Goal: Check status

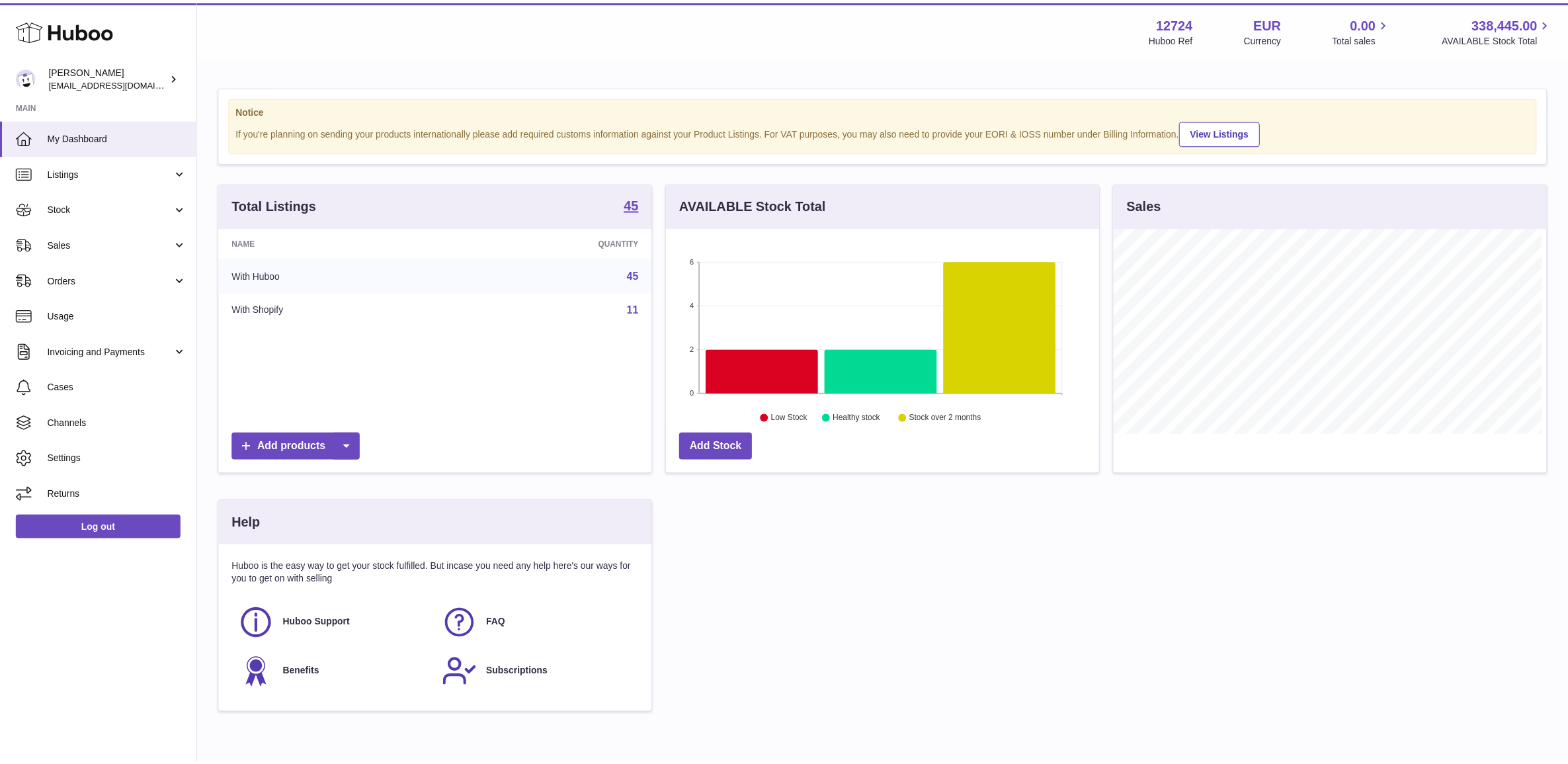
scroll to position [206, 435]
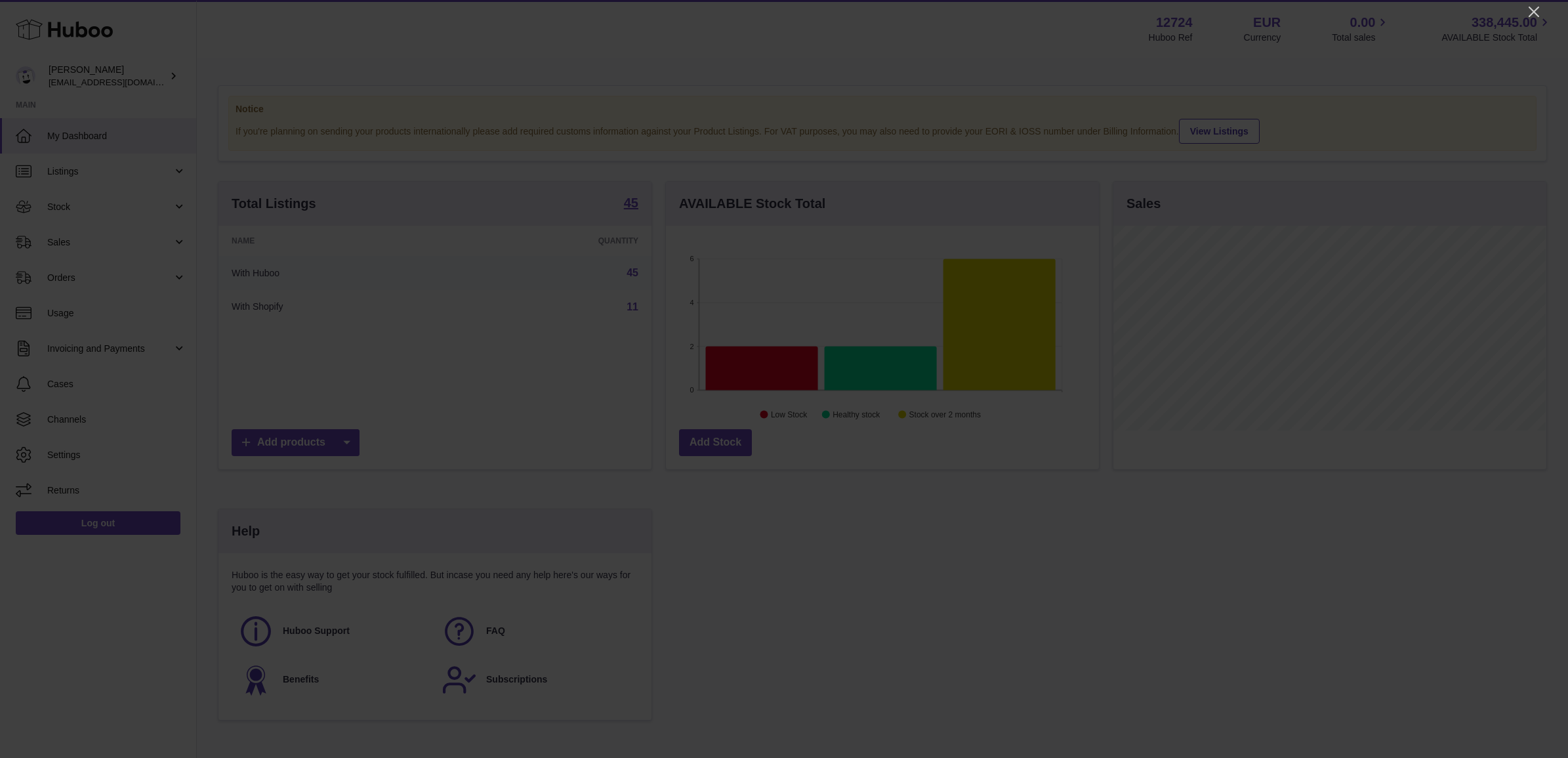
click at [1520, 13] on div at bounding box center [784, 379] width 1568 height 758
click at [1533, 13] on icon "Close" at bounding box center [1534, 12] width 11 height 11
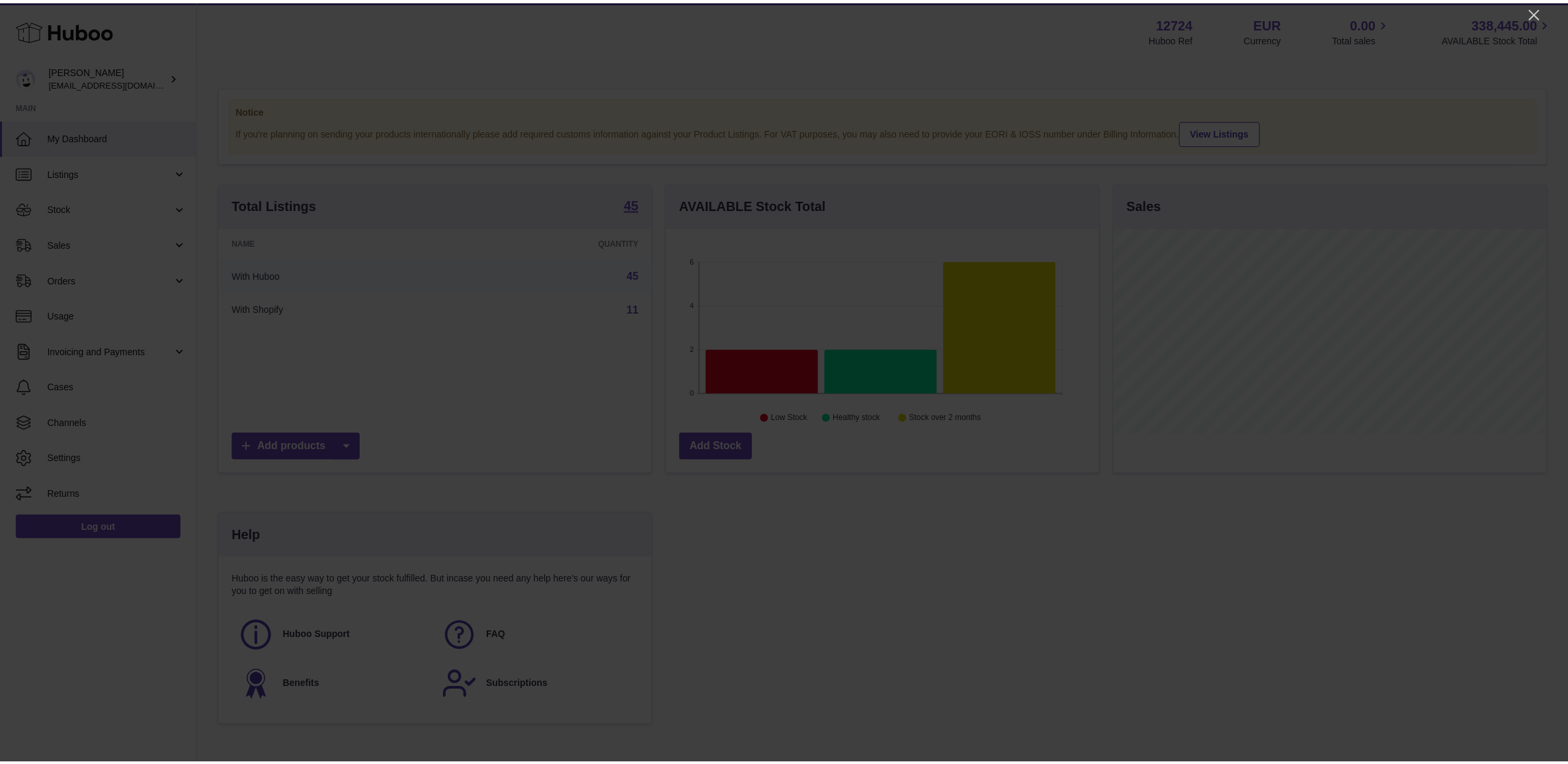
scroll to position [661114, 660748]
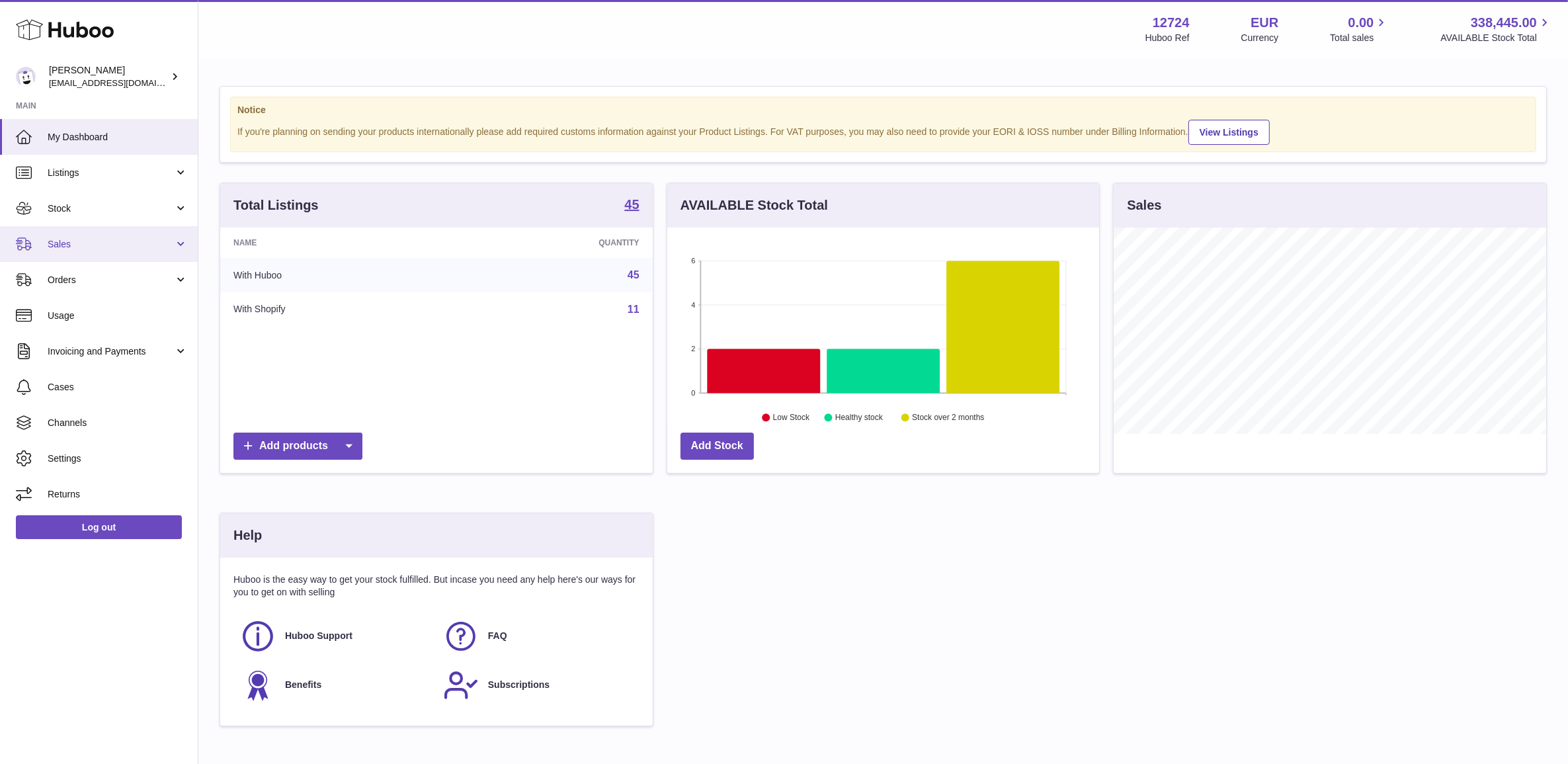
click at [74, 255] on link "Sales" at bounding box center [98, 244] width 198 height 36
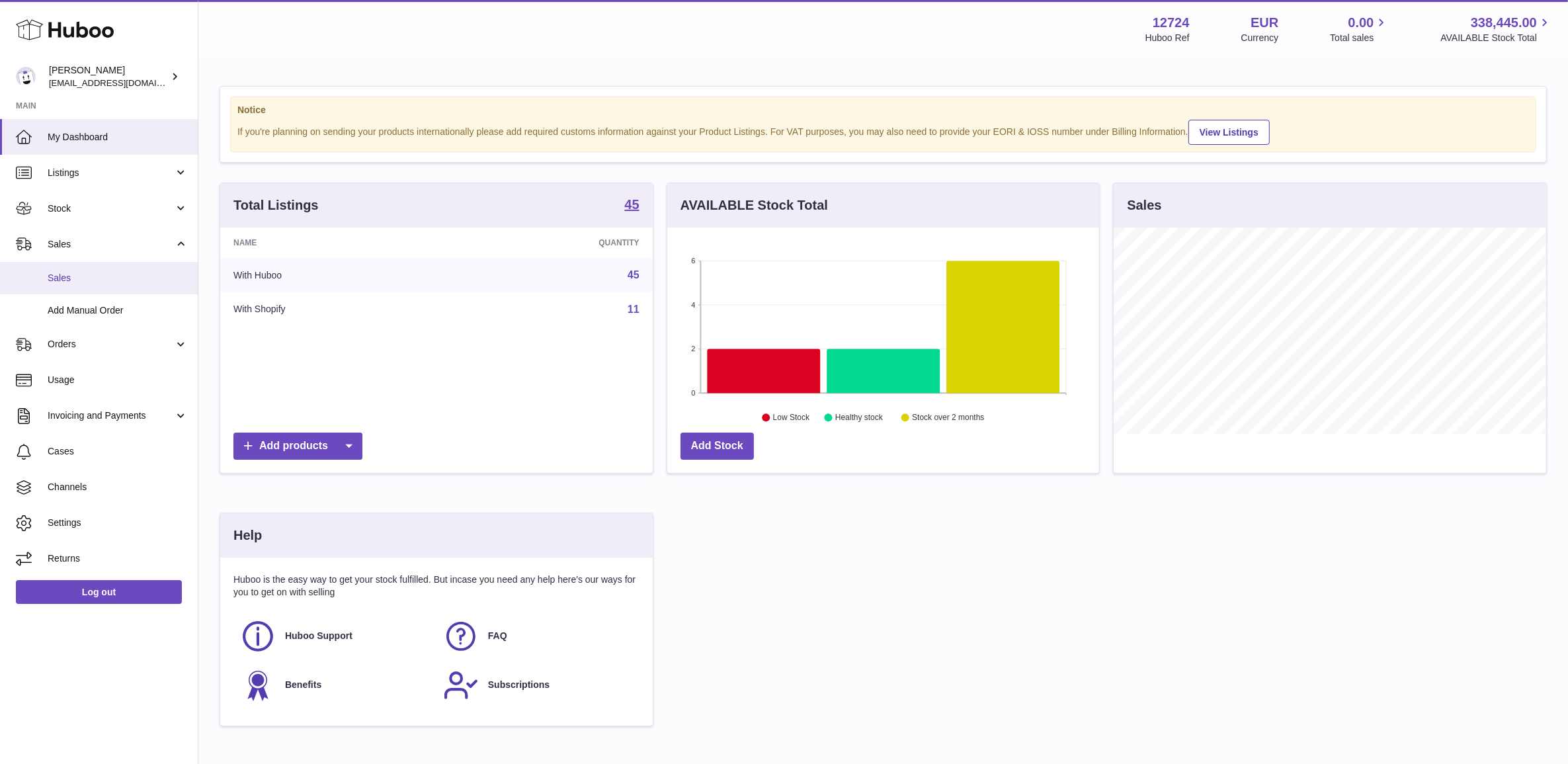
click at [80, 278] on span "Sales" at bounding box center [117, 278] width 140 height 12
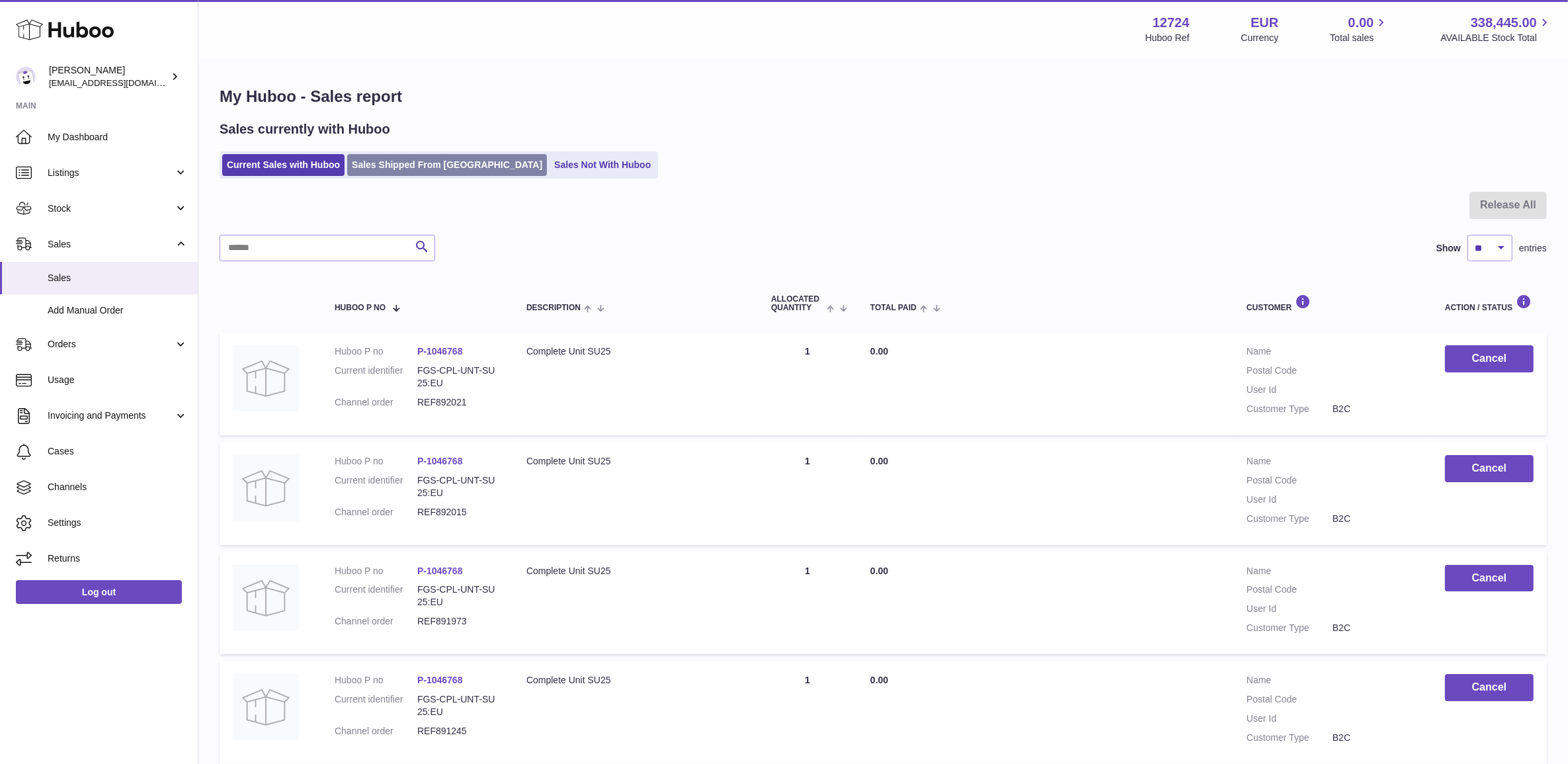
click at [378, 165] on link "Sales Shipped From Huboo" at bounding box center [447, 165] width 199 height 22
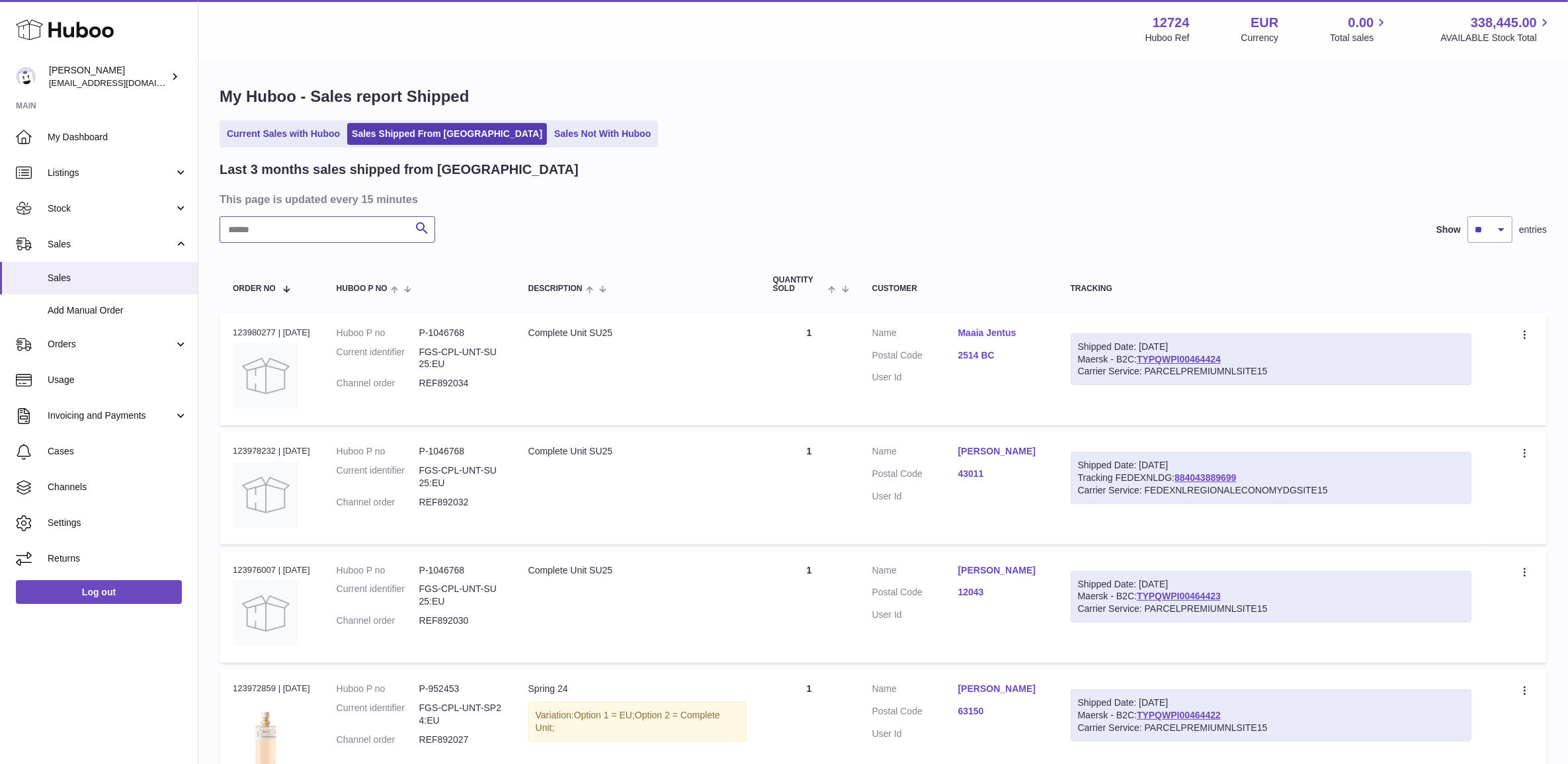
click at [312, 235] on input "text" at bounding box center [327, 230] width 216 height 26
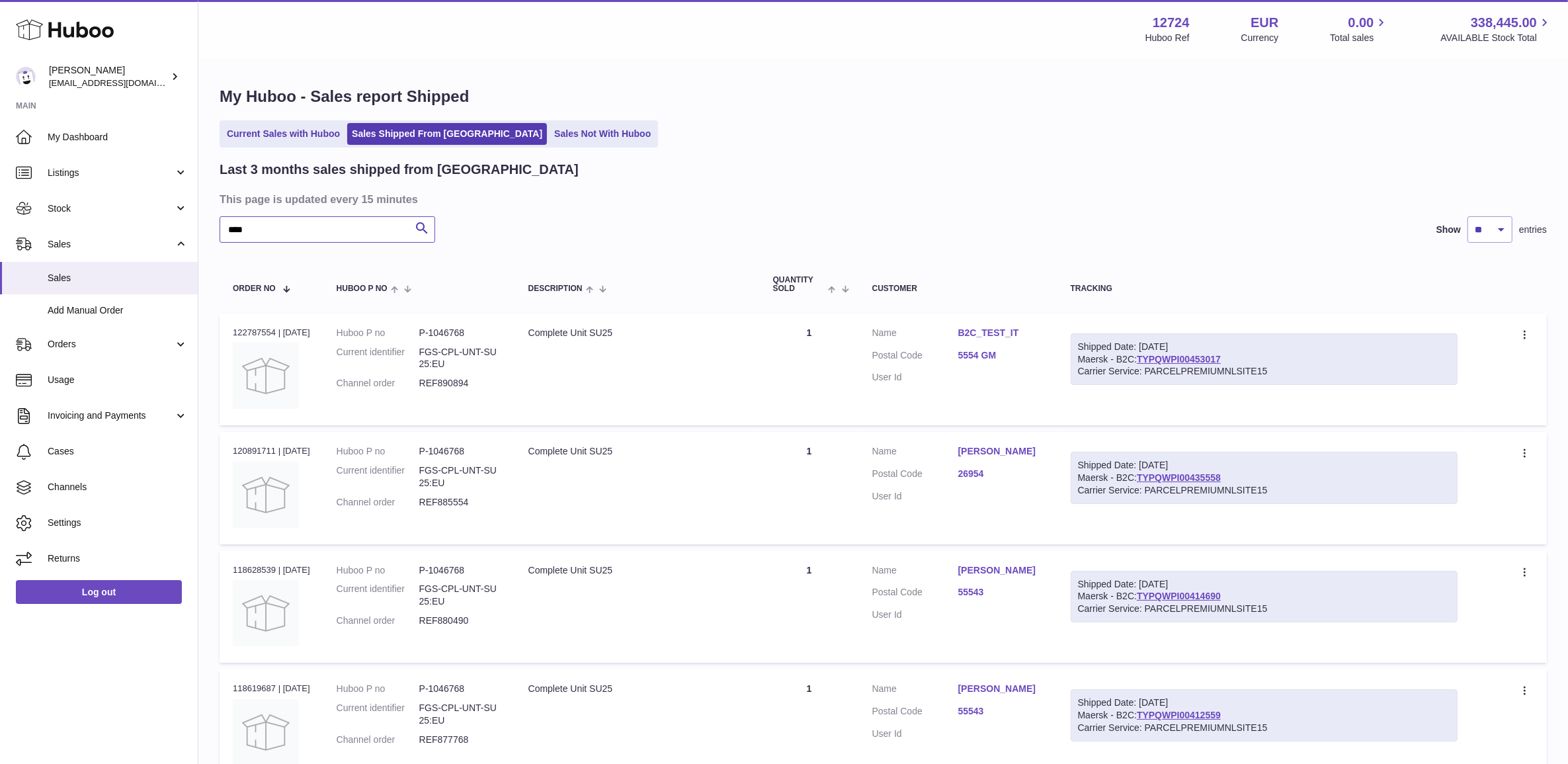
type input "****"
click at [292, 229] on input "****" at bounding box center [327, 230] width 216 height 26
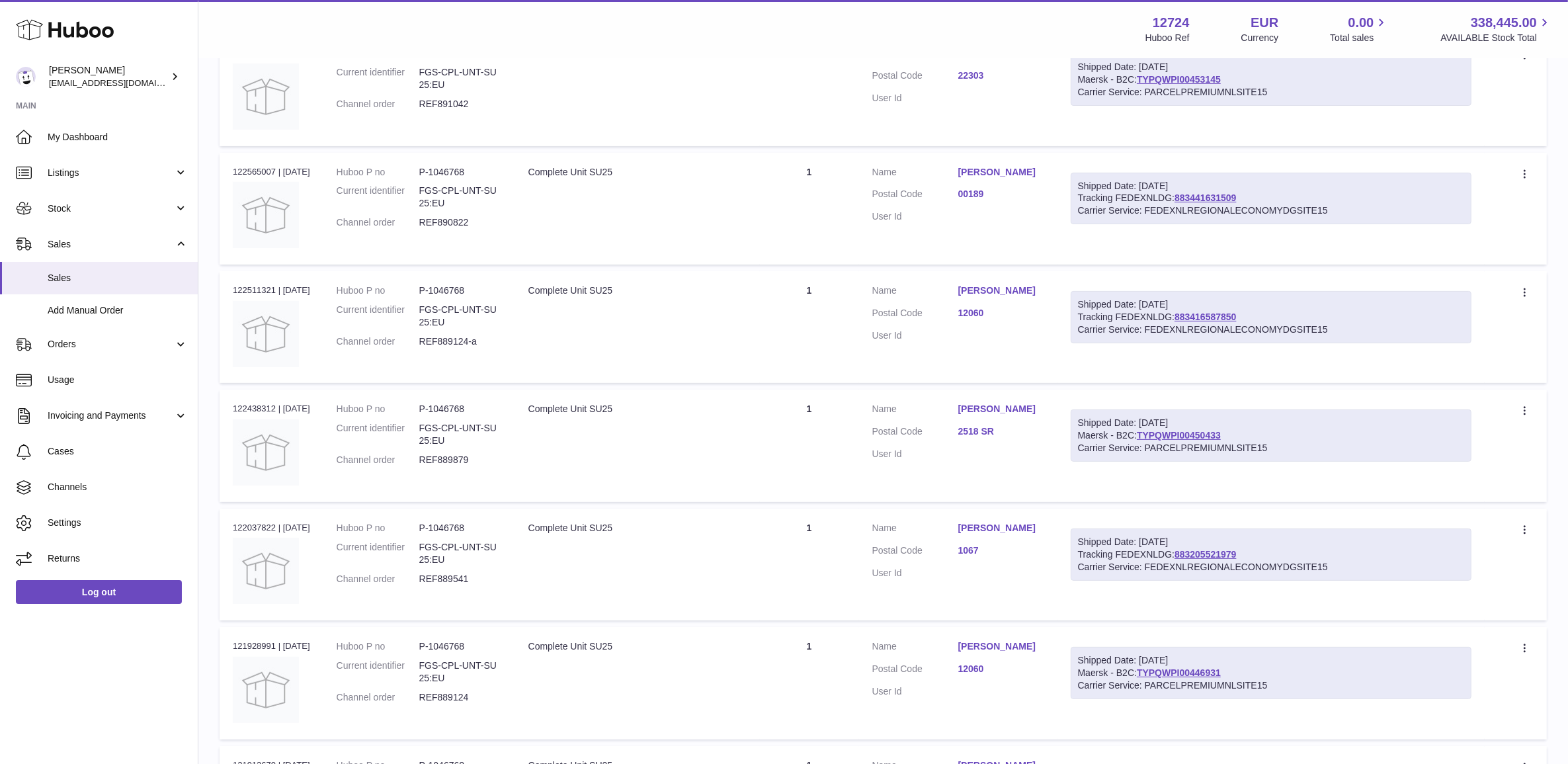
scroll to position [330, 0]
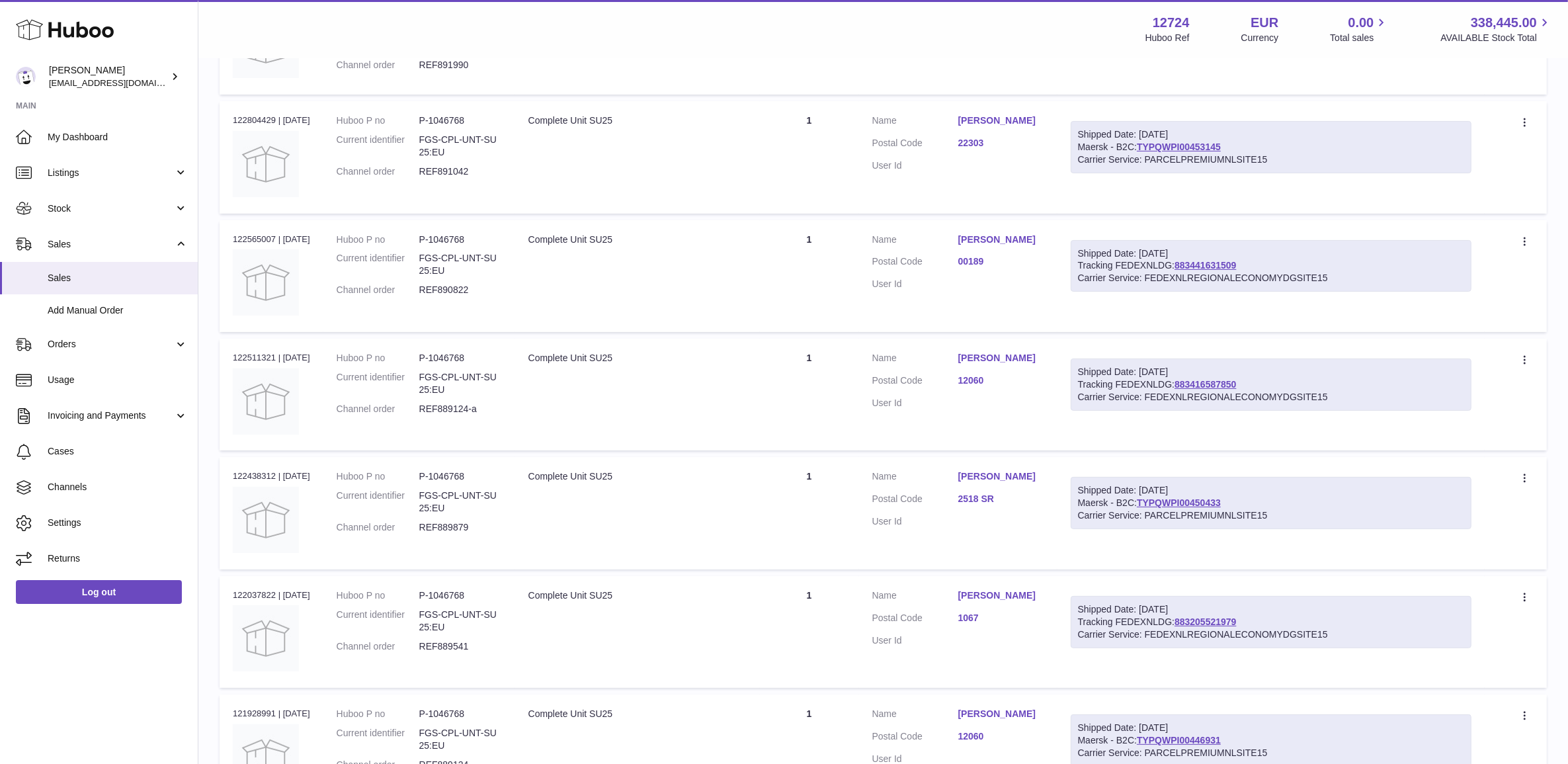
drag, startPoint x: 955, startPoint y: 351, endPoint x: 1056, endPoint y: 337, distance: 102.0
click at [1056, 337] on table "Order No Huboo P no Description Quantity Sold Customer Tracking Order no 123894…" at bounding box center [882, 548] width 1327 height 1244
drag, startPoint x: 1056, startPoint y: 337, endPoint x: 963, endPoint y: 344, distance: 93.3
copy dl "Rebecca Sharkey"
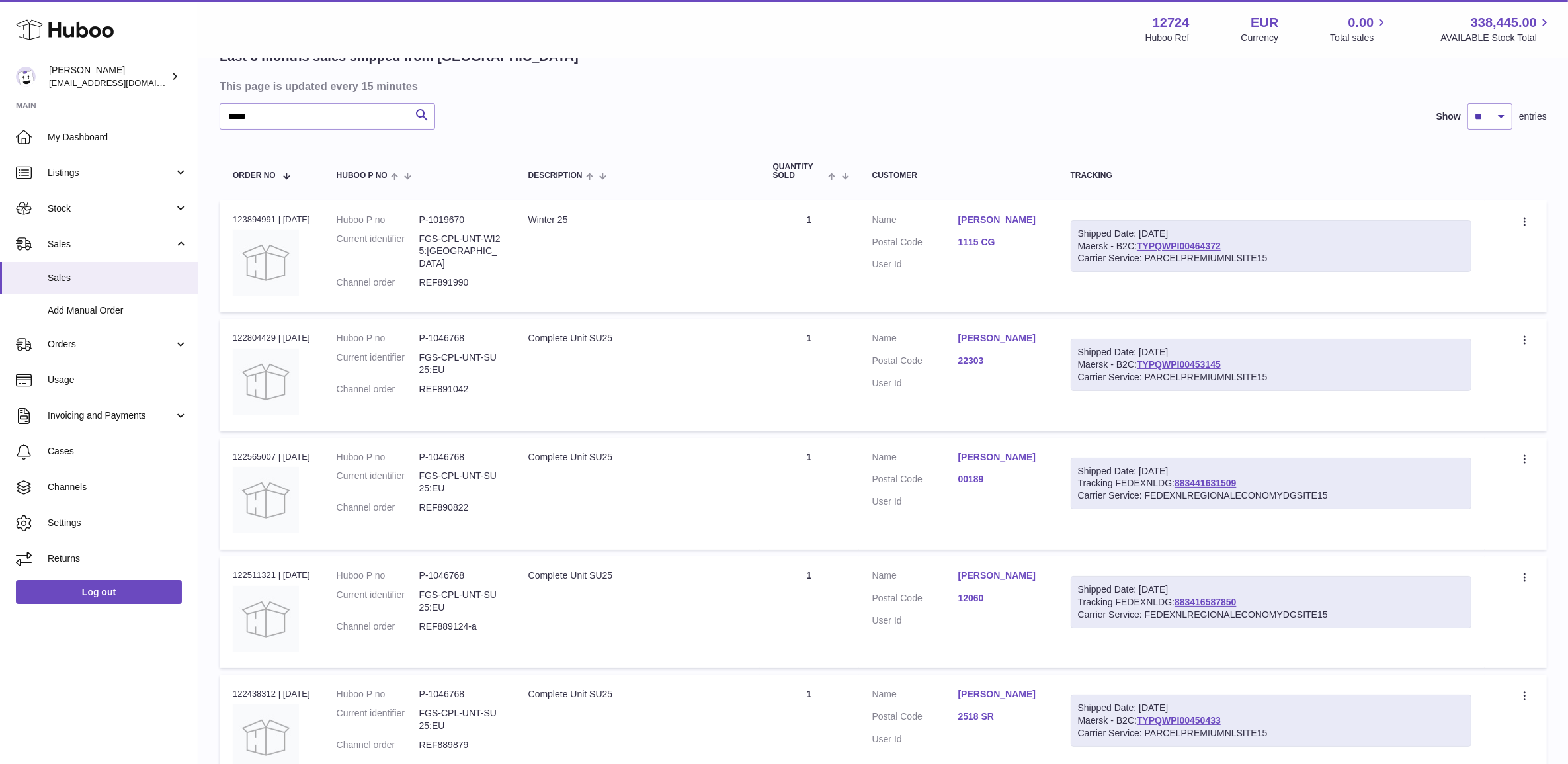
scroll to position [0, 0]
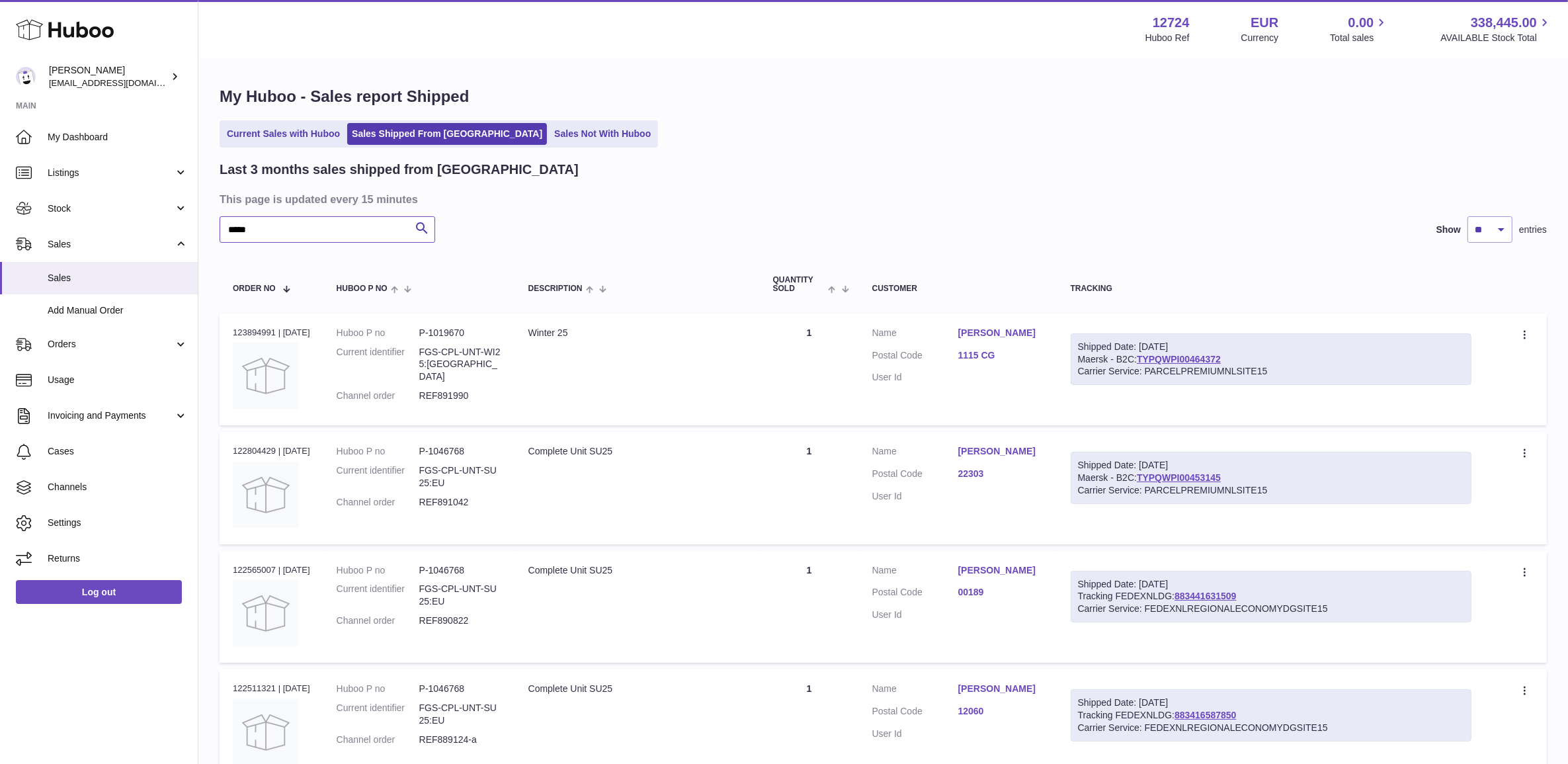
click at [328, 228] on input "*****" at bounding box center [327, 230] width 216 height 26
paste input "**********"
type input "**********"
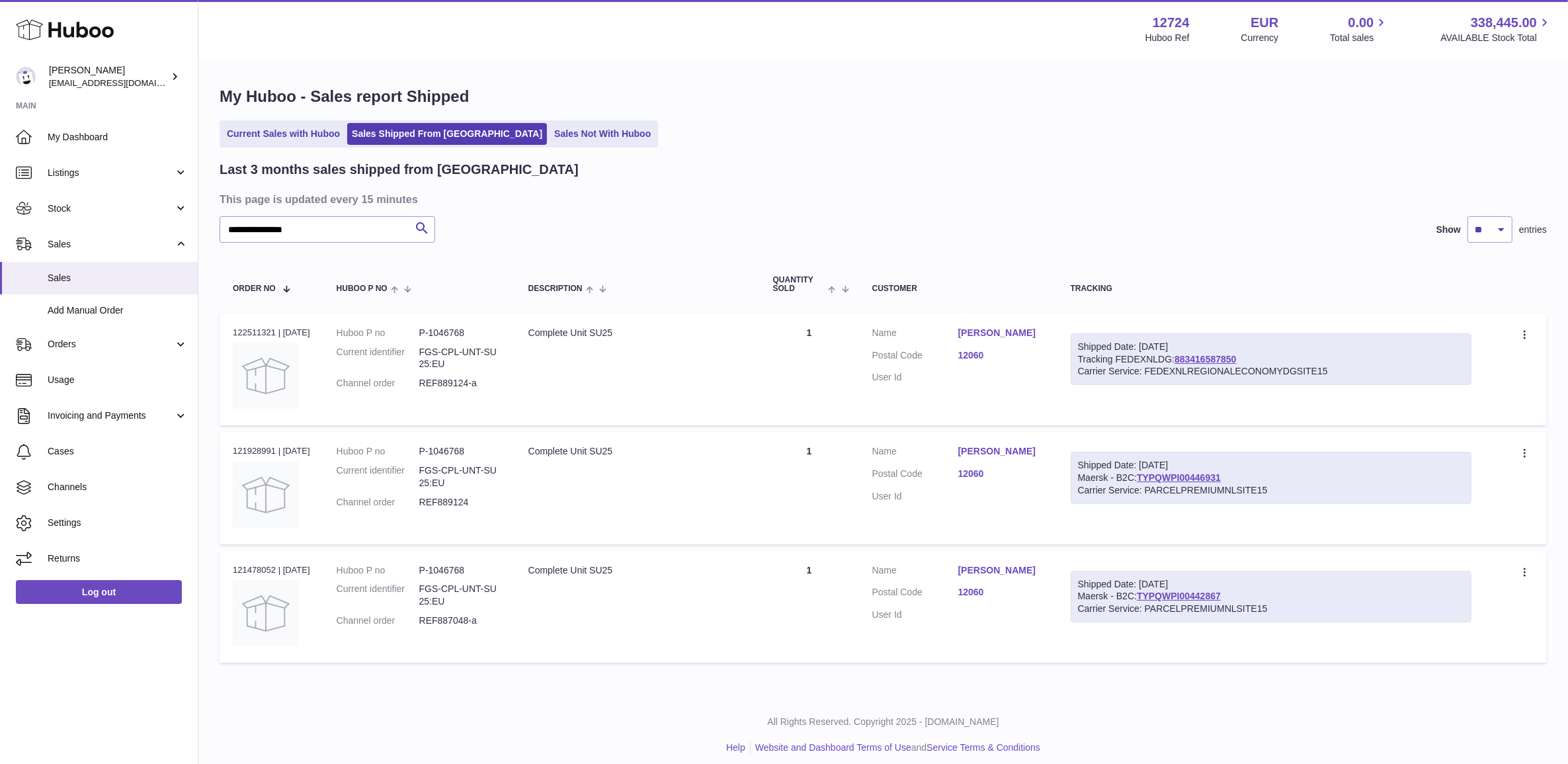
click at [447, 380] on dd "REF889124-a" at bounding box center [461, 383] width 83 height 12
copy dd "REF889124"
click at [482, 382] on dd "REF889124-a" at bounding box center [461, 383] width 83 height 12
click at [471, 384] on dd "REF889124-a" at bounding box center [461, 383] width 83 height 12
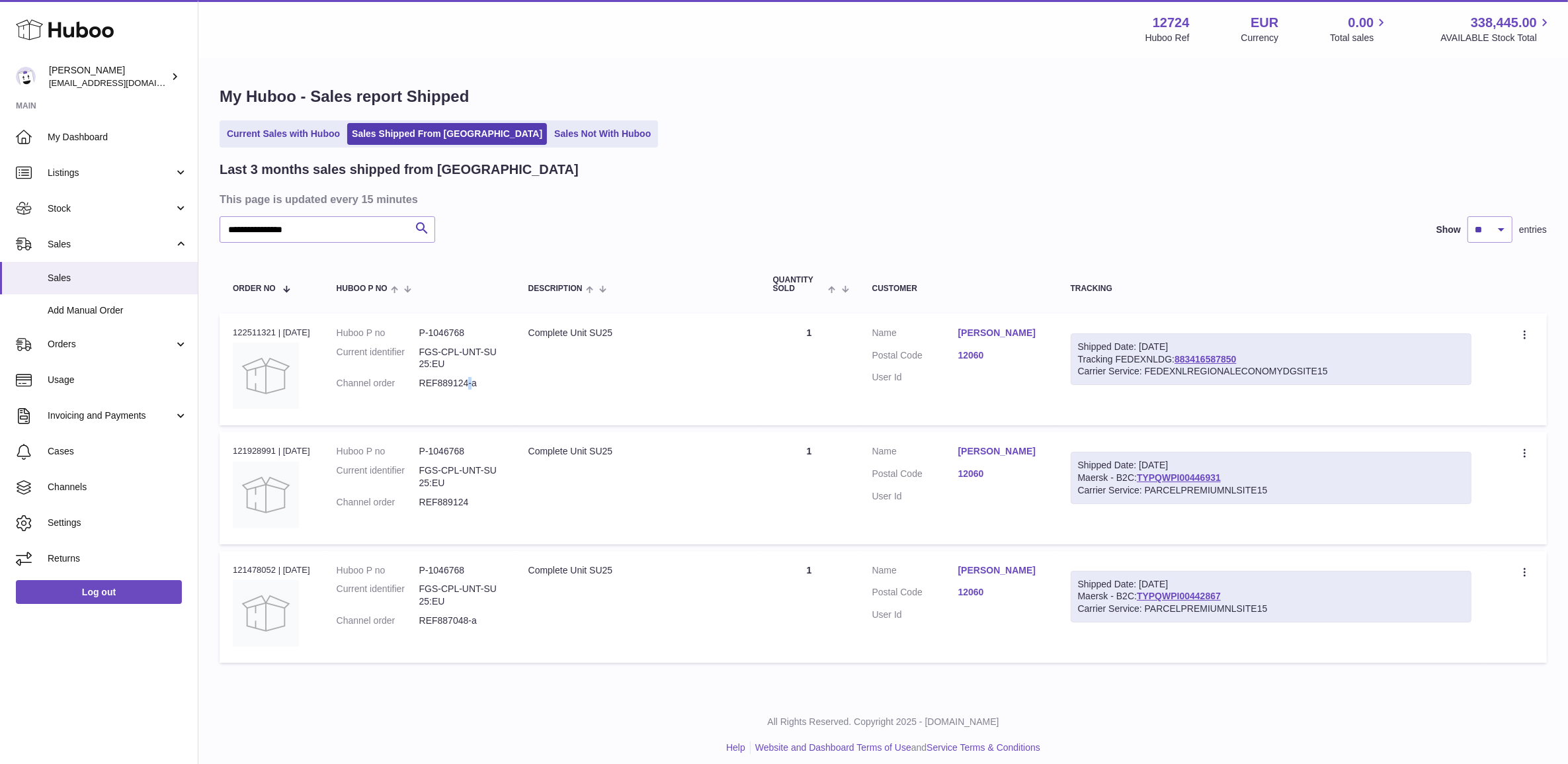
click at [471, 384] on dd "REF889124-a" at bounding box center [461, 383] width 83 height 12
copy tr "REF889124-a Description"
click at [246, 330] on div "Order no 122511321 | 8th Aug" at bounding box center [271, 332] width 78 height 12
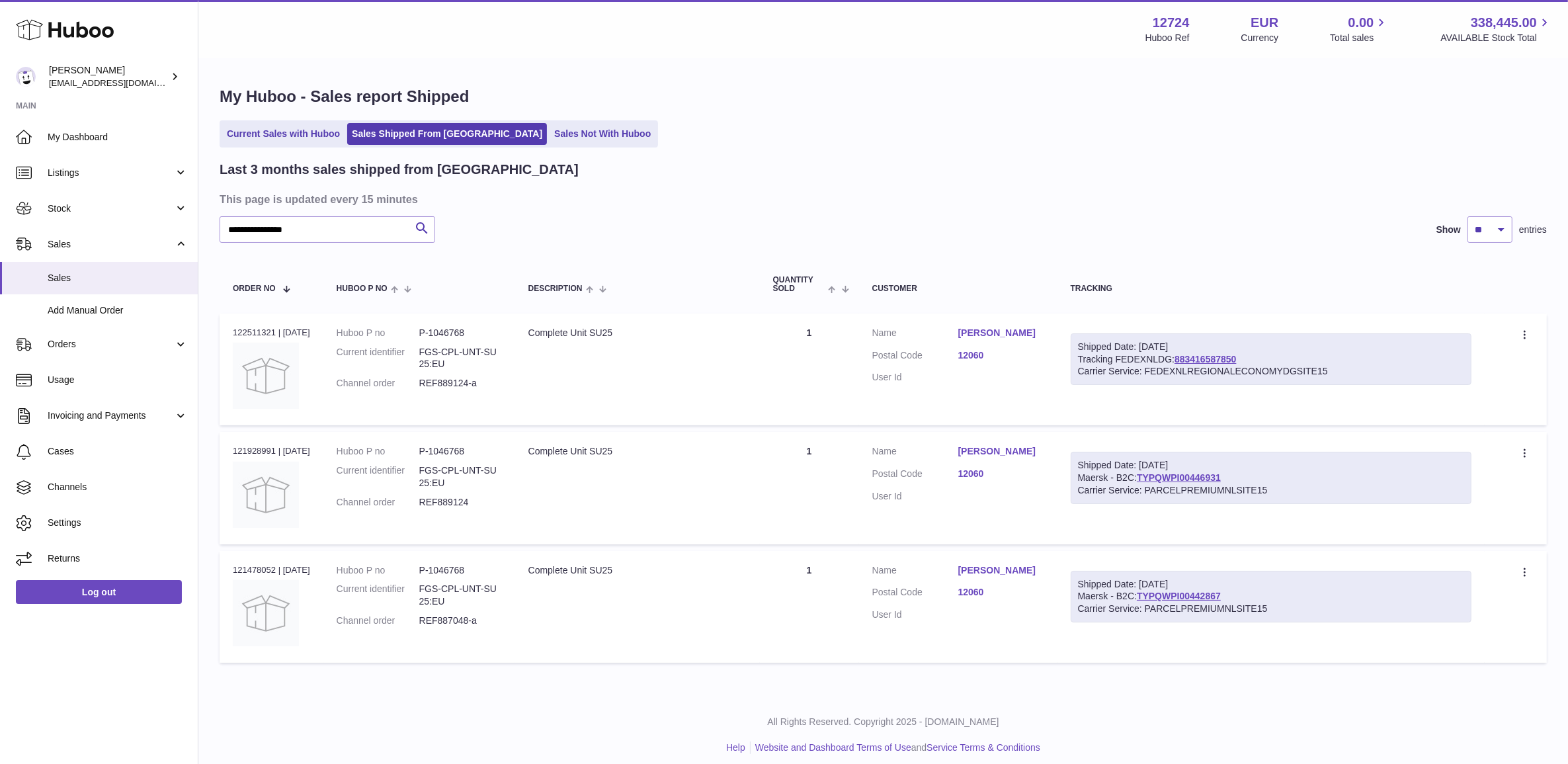
copy div "122511321"
